Goal: Learn about a topic

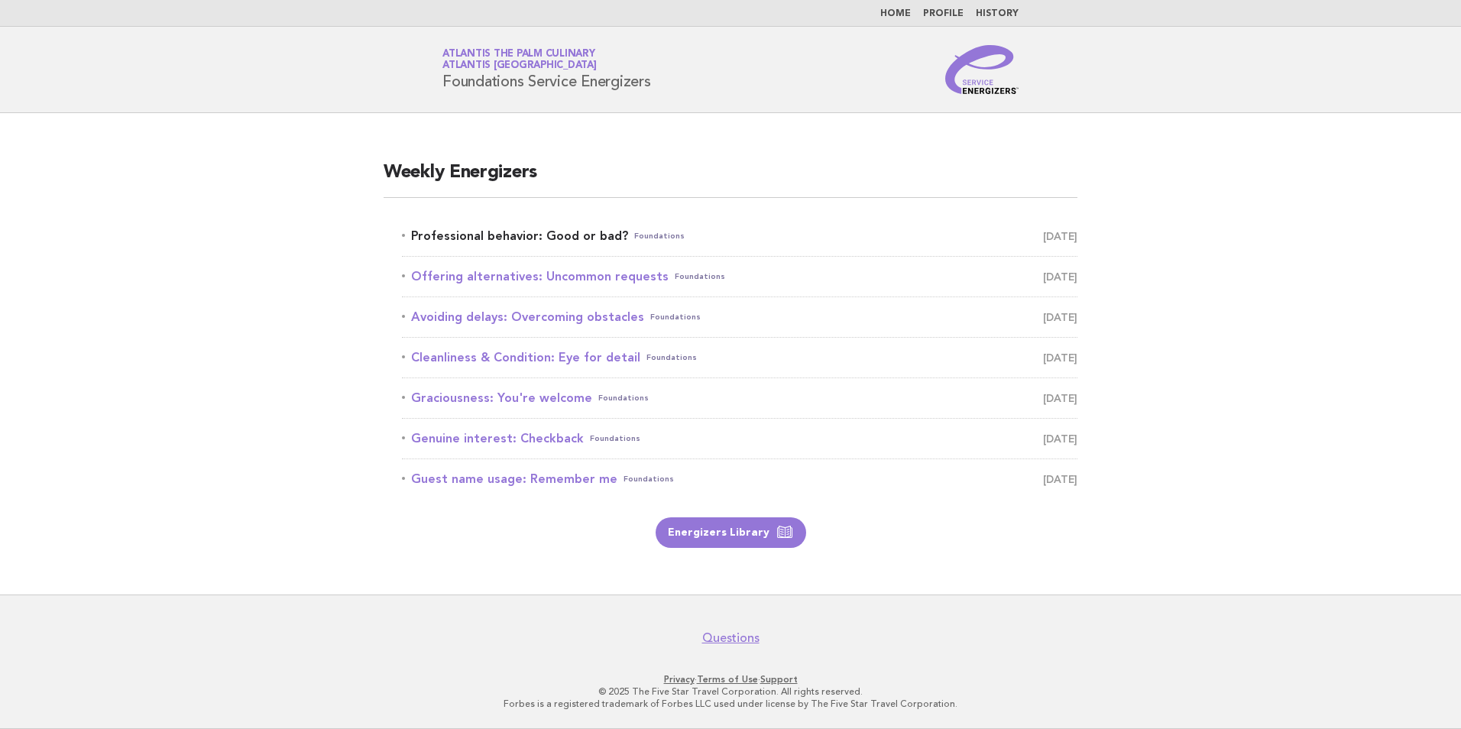
drag, startPoint x: 0, startPoint y: 0, endPoint x: 464, endPoint y: 232, distance: 518.7
click at [464, 232] on link "Professional behavior: Good or bad? Foundations October 3" at bounding box center [739, 235] width 675 height 21
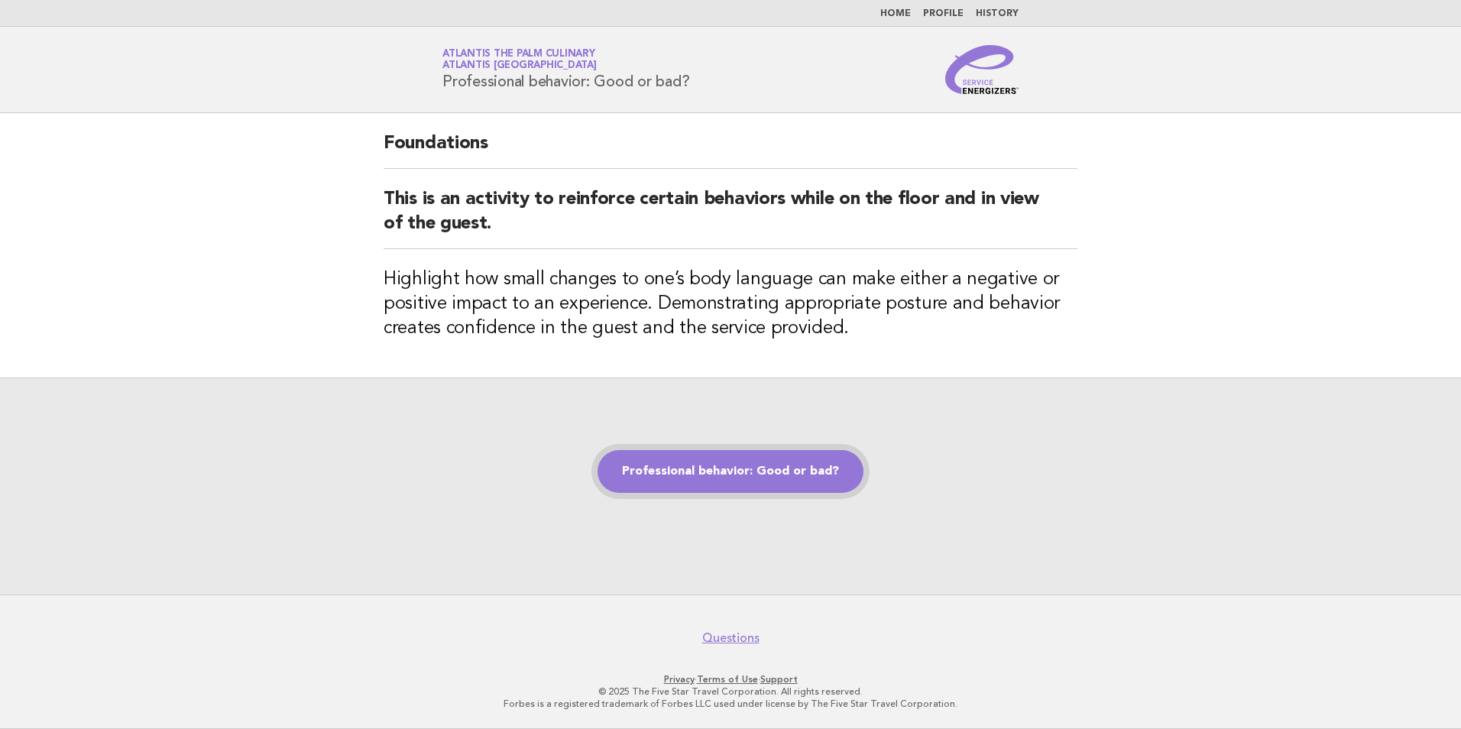
click at [739, 484] on link "Professional behavior: Good or bad?" at bounding box center [731, 471] width 266 height 43
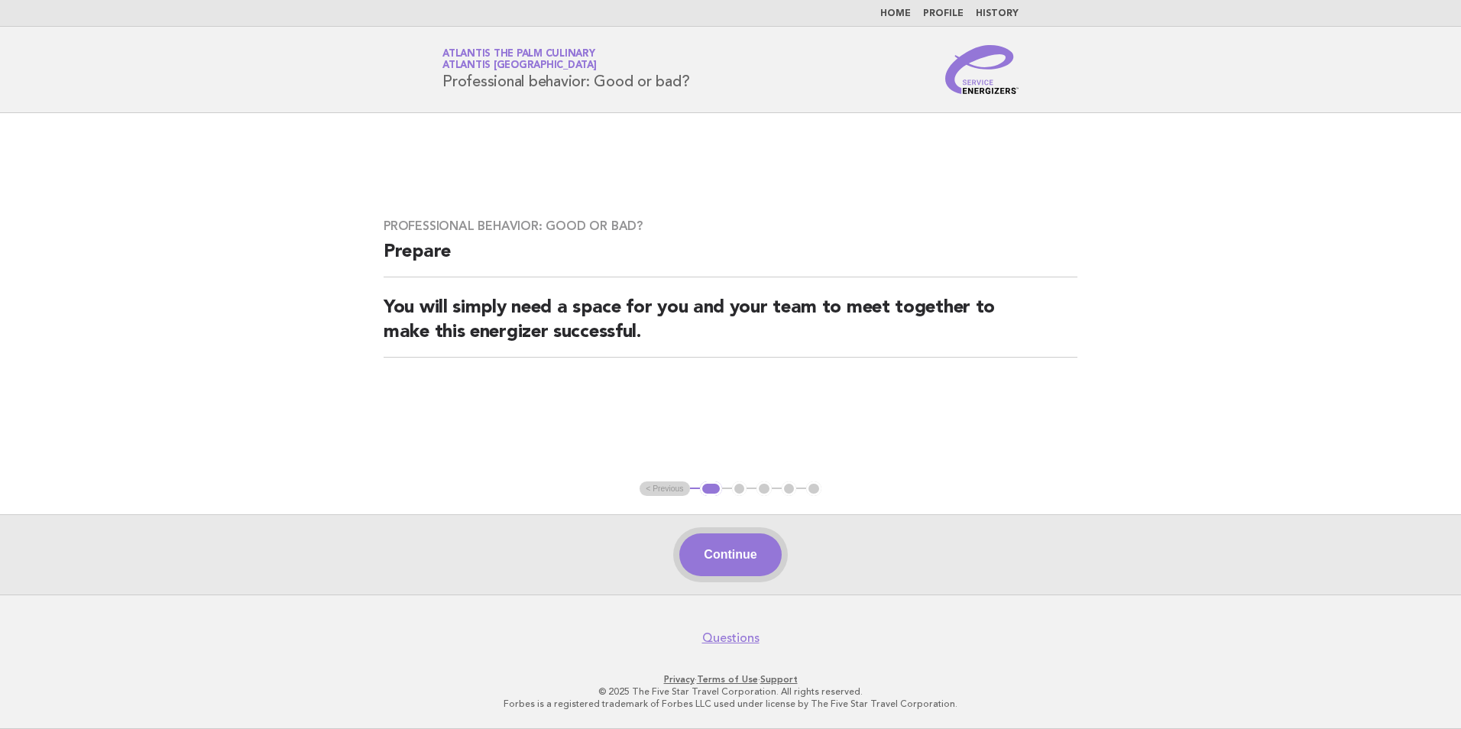
click at [728, 562] on button "Continue" at bounding box center [730, 554] width 102 height 43
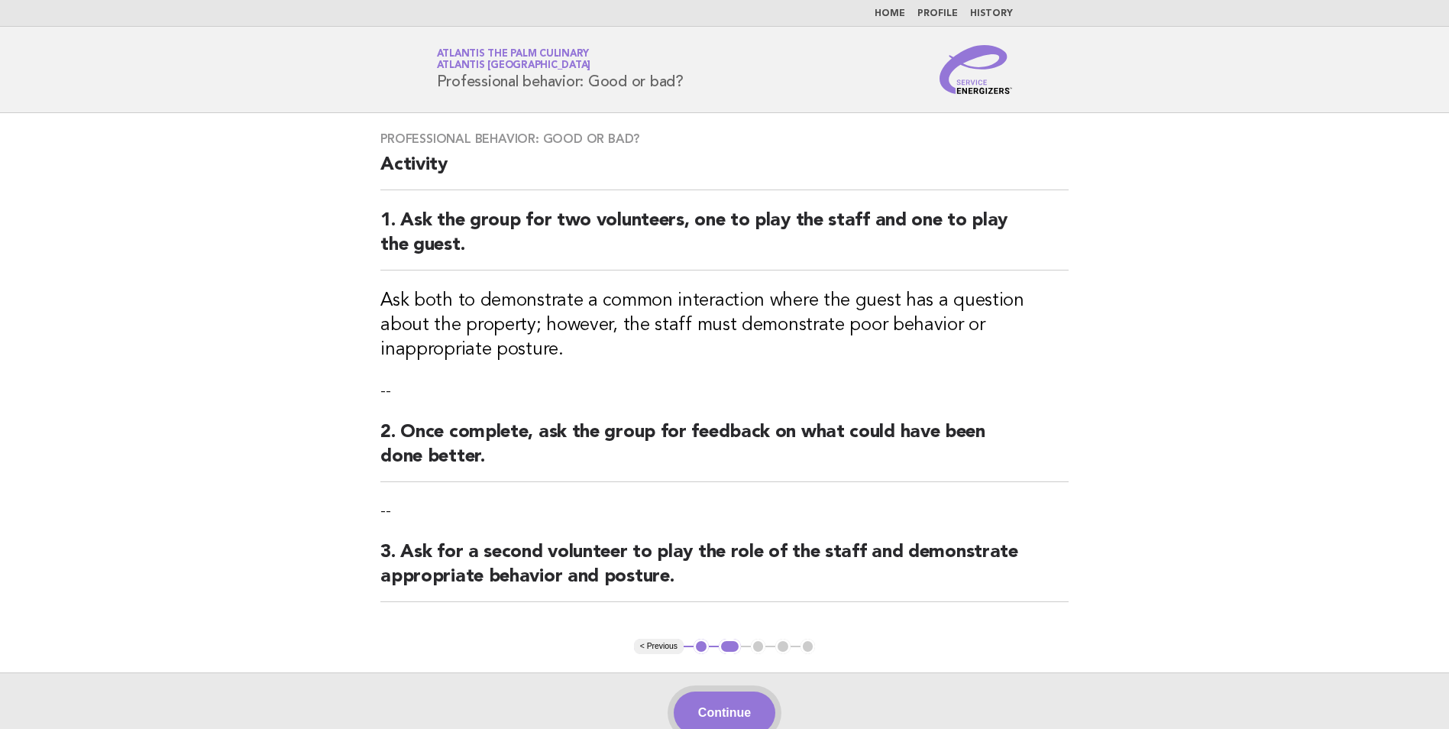
click at [744, 705] on button "Continue" at bounding box center [725, 713] width 102 height 43
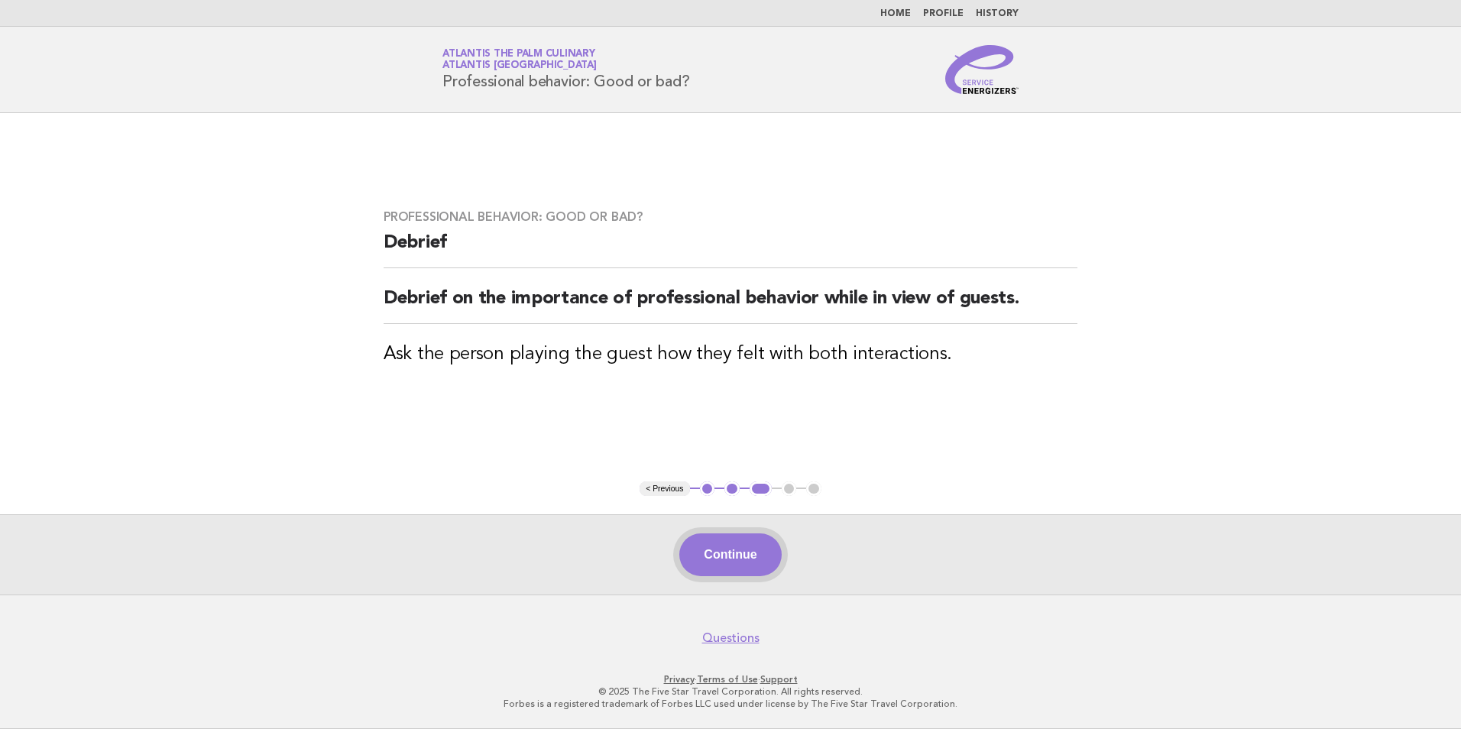
click at [735, 572] on button "Continue" at bounding box center [730, 554] width 102 height 43
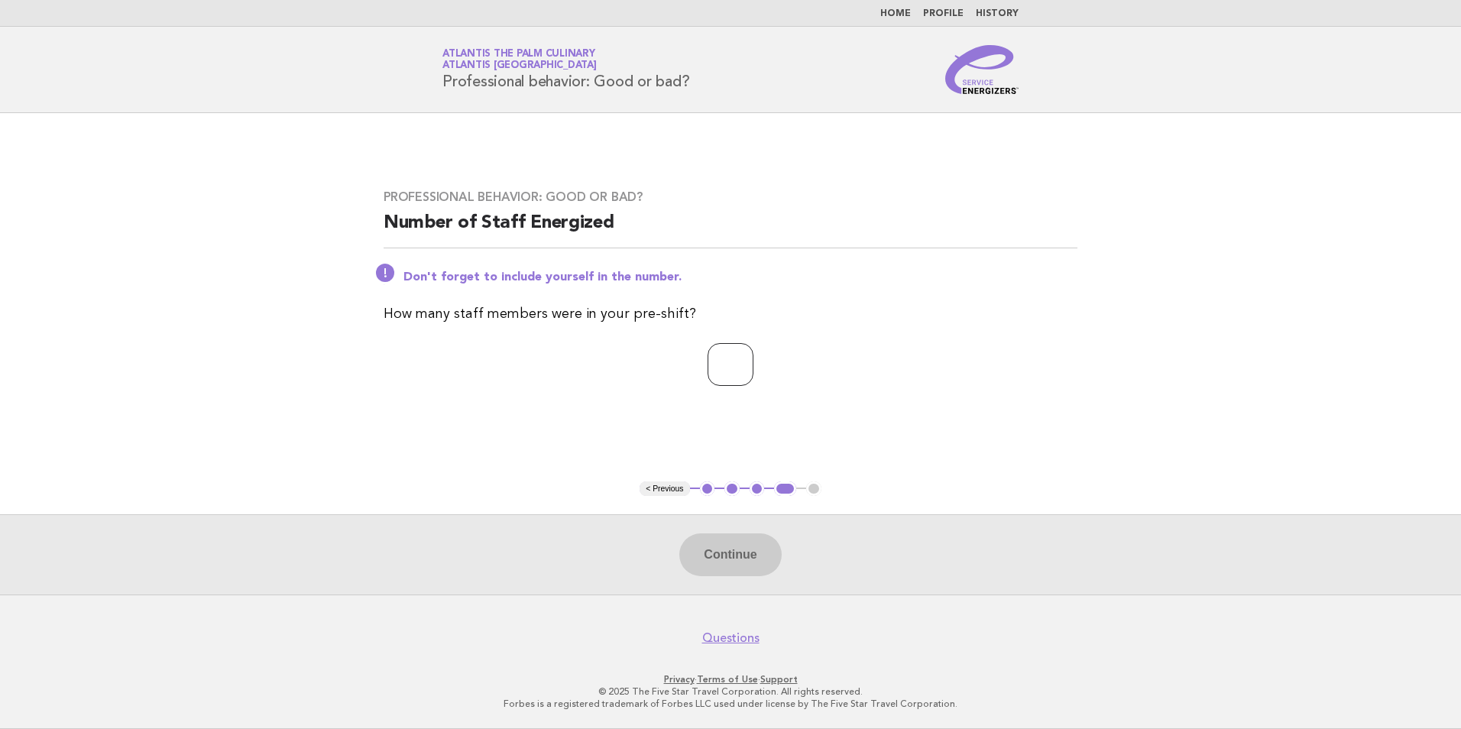
click at [748, 380] on input "number" at bounding box center [731, 364] width 46 height 43
type input "**"
click at [703, 545] on button "Continue" at bounding box center [730, 554] width 102 height 43
